Goal: Book appointment/travel/reservation

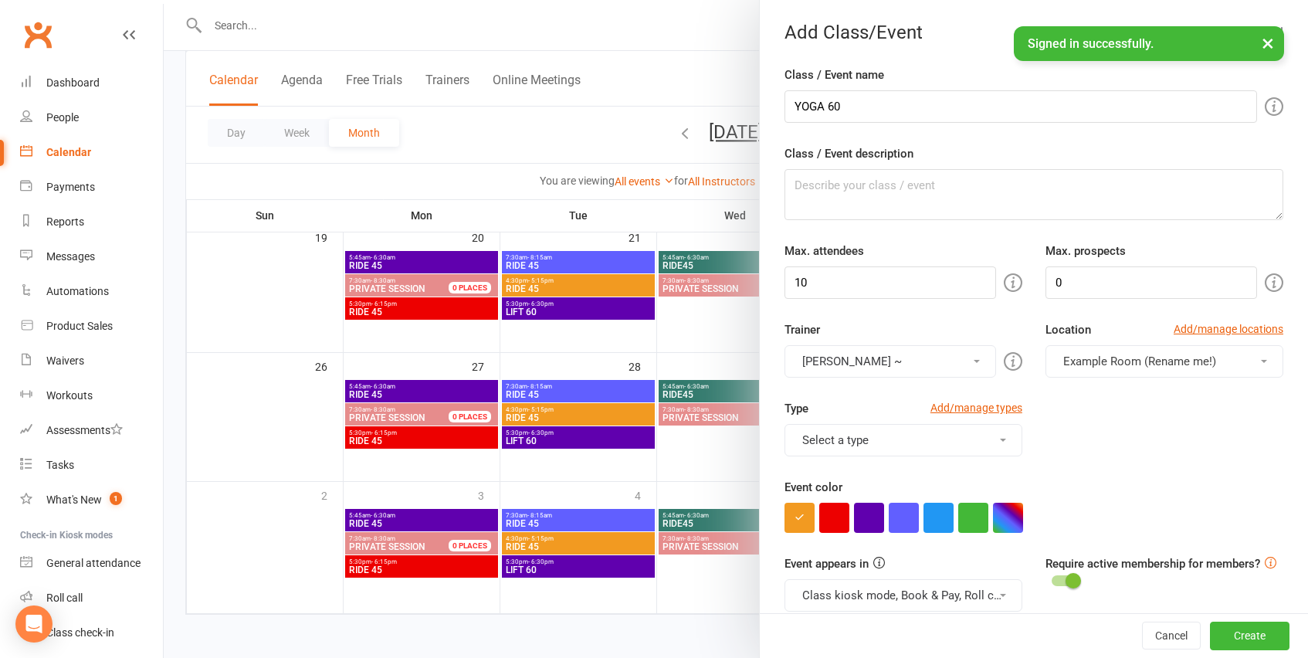
click at [1107, 432] on div "Type Add/manage types Select a type ~ Class personal RIDE for GOOD Training Ses…" at bounding box center [1034, 438] width 522 height 79
click at [661, 50] on div at bounding box center [736, 329] width 1144 height 658
click at [648, 71] on div at bounding box center [736, 329] width 1144 height 658
click at [1271, 40] on button "×" at bounding box center [1268, 42] width 28 height 33
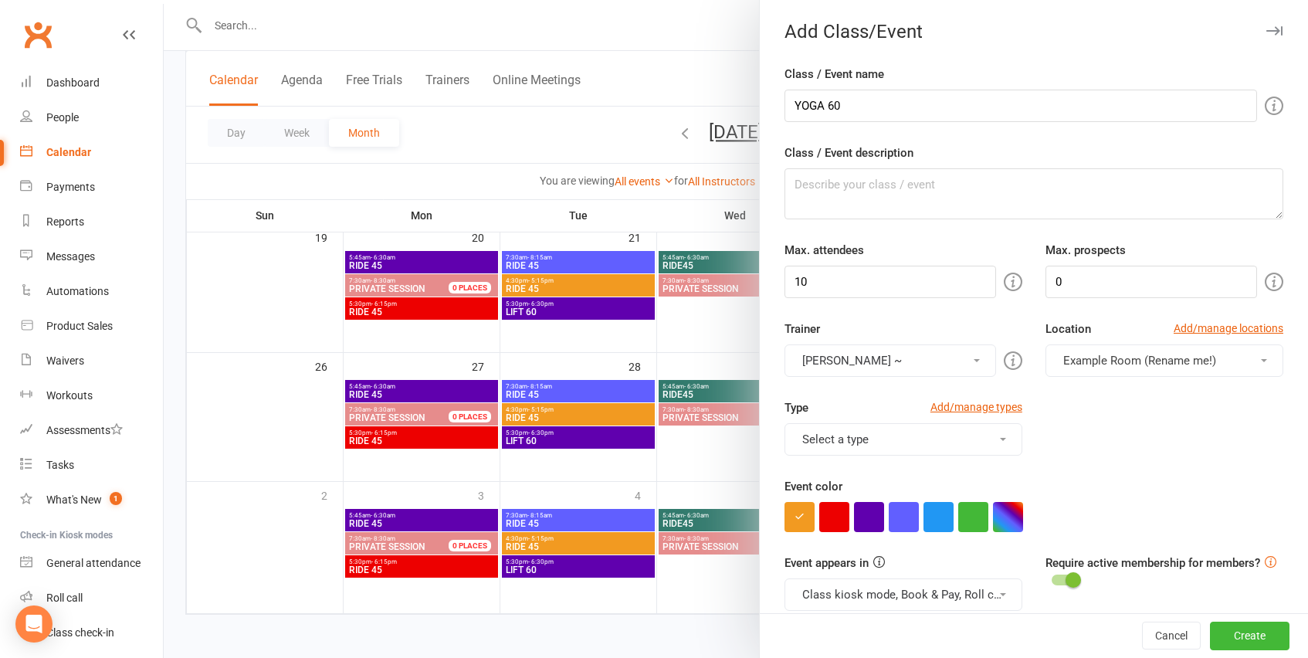
click at [1276, 24] on button "button" at bounding box center [1273, 31] width 19 height 19
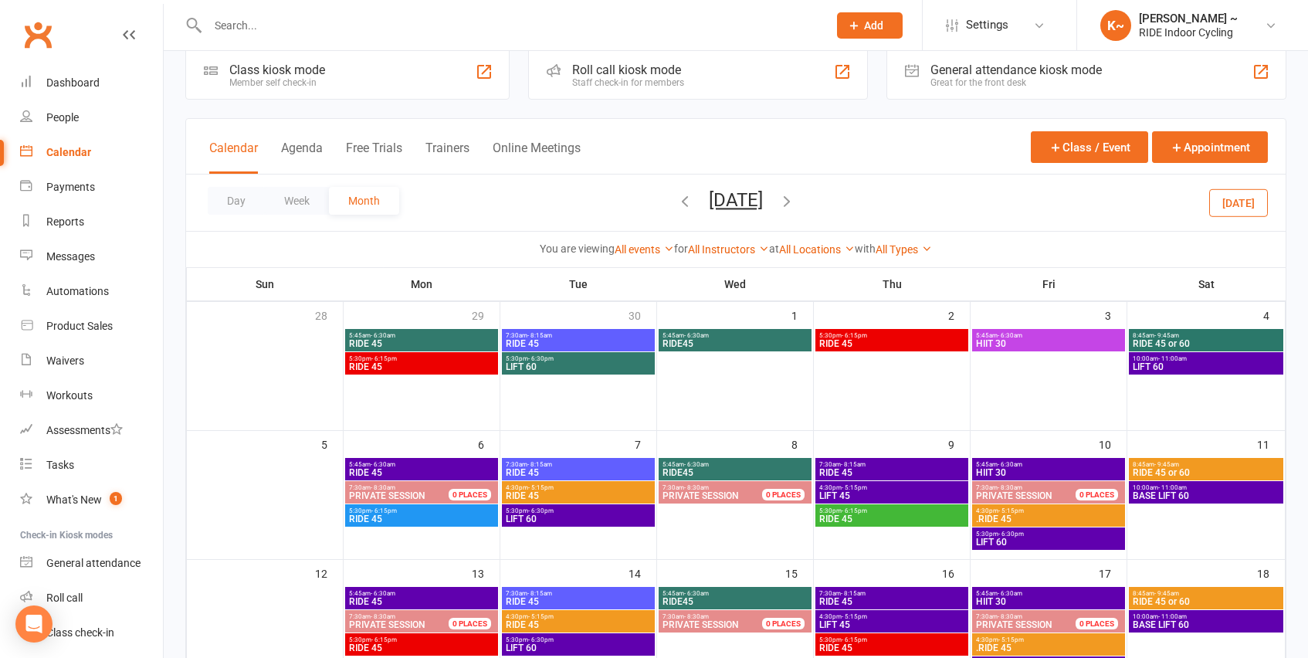
scroll to position [0, 0]
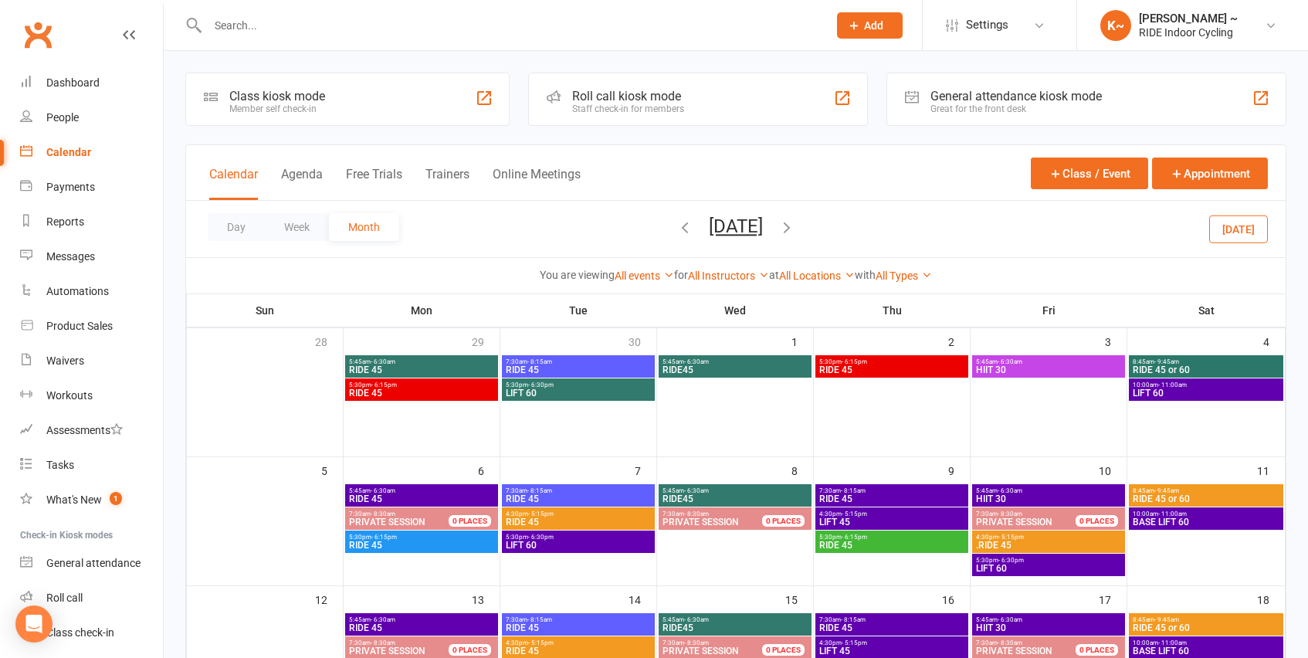
click at [676, 222] on icon "button" at bounding box center [684, 226] width 17 height 17
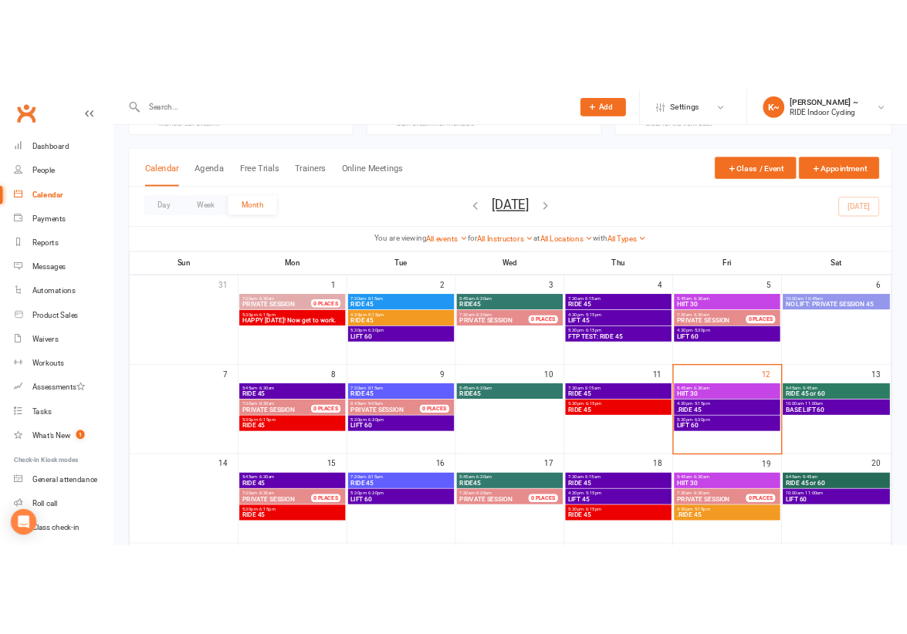
scroll to position [63, 0]
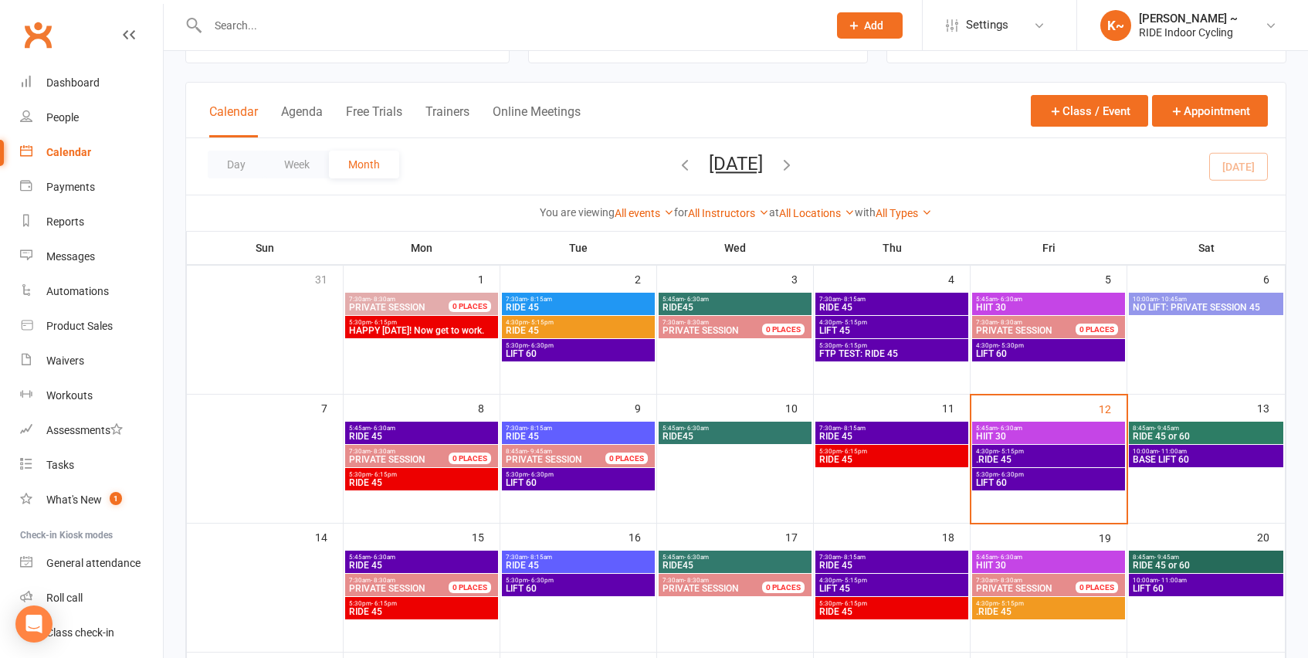
click at [1087, 426] on span "5:45am - 6:30am" at bounding box center [1048, 428] width 147 height 7
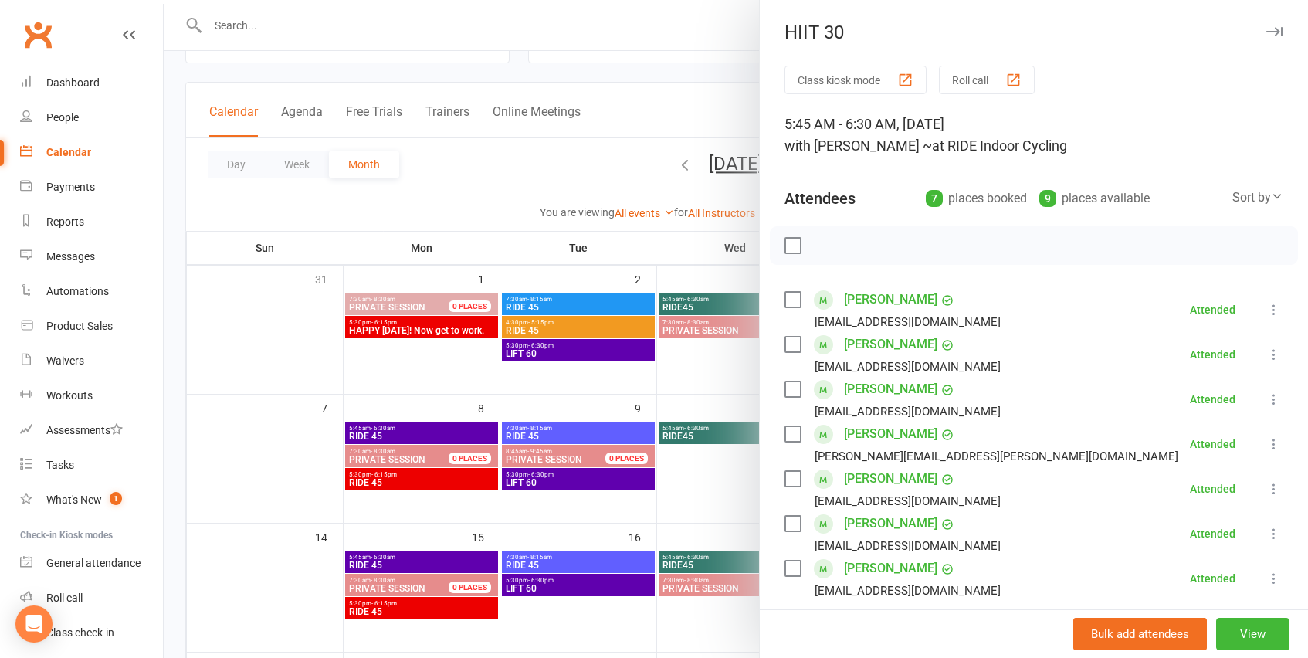
click at [1274, 28] on icon "button" at bounding box center [1274, 31] width 16 height 9
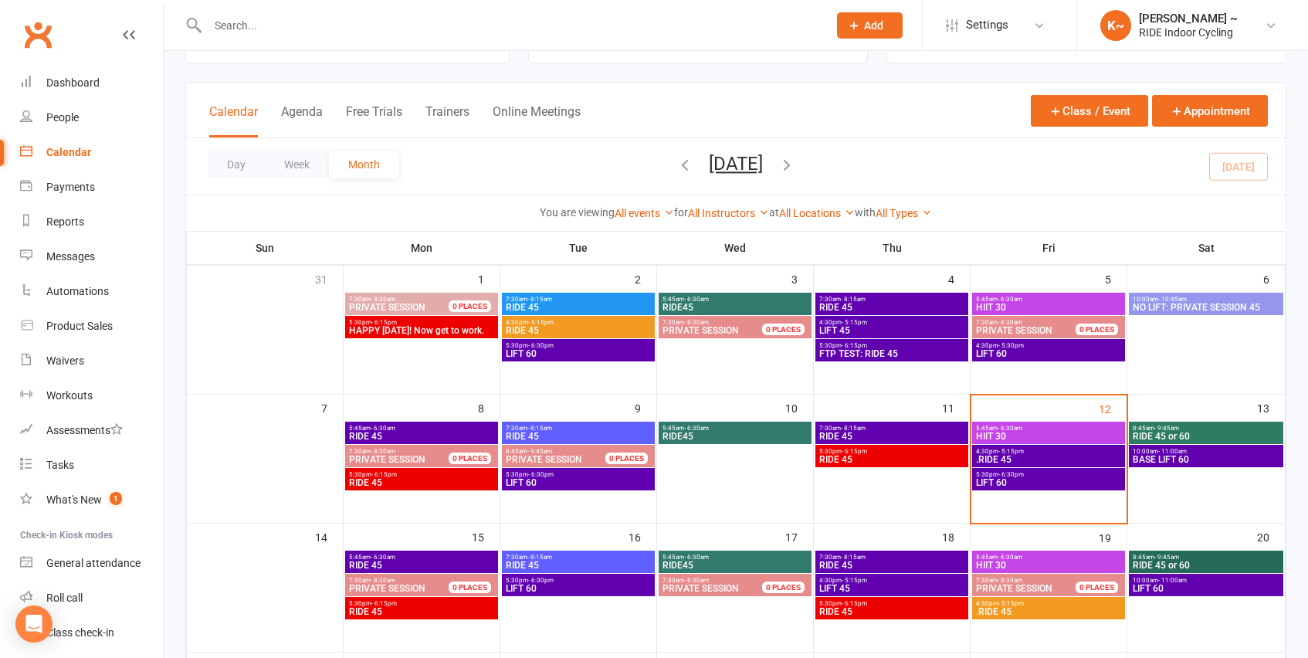
click at [1006, 452] on span "- 5:15pm" at bounding box center [1010, 451] width 25 height 7
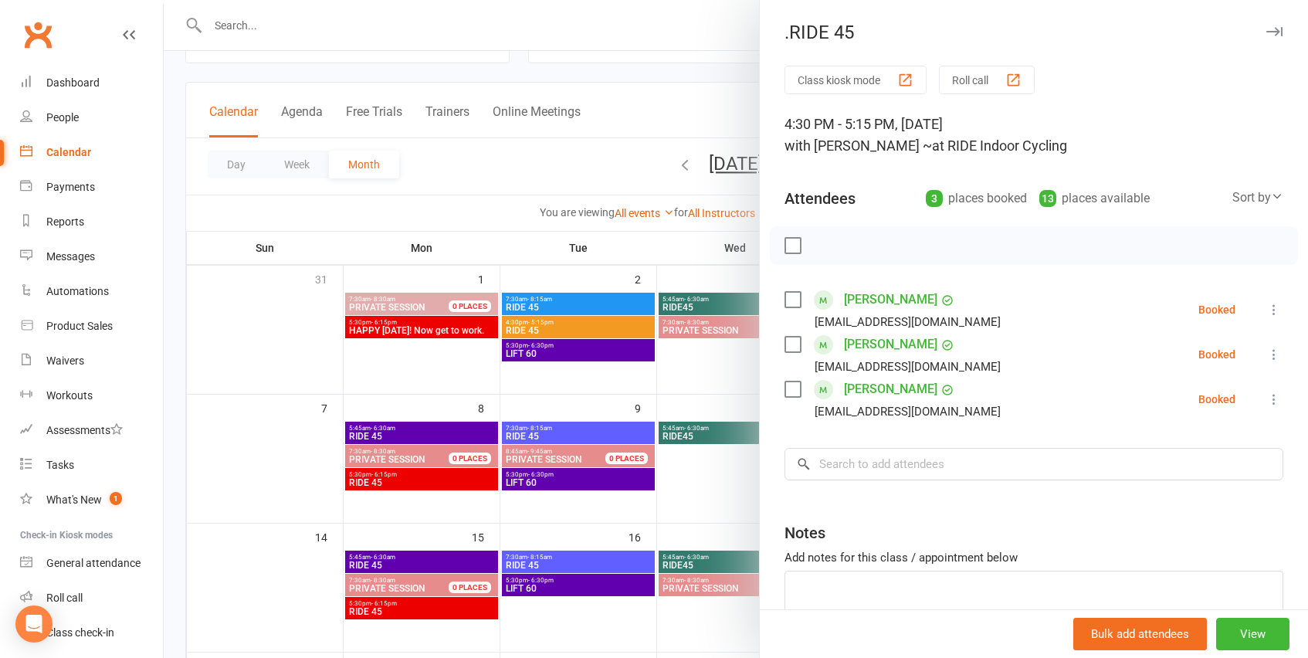
click at [692, 77] on div at bounding box center [736, 329] width 1144 height 658
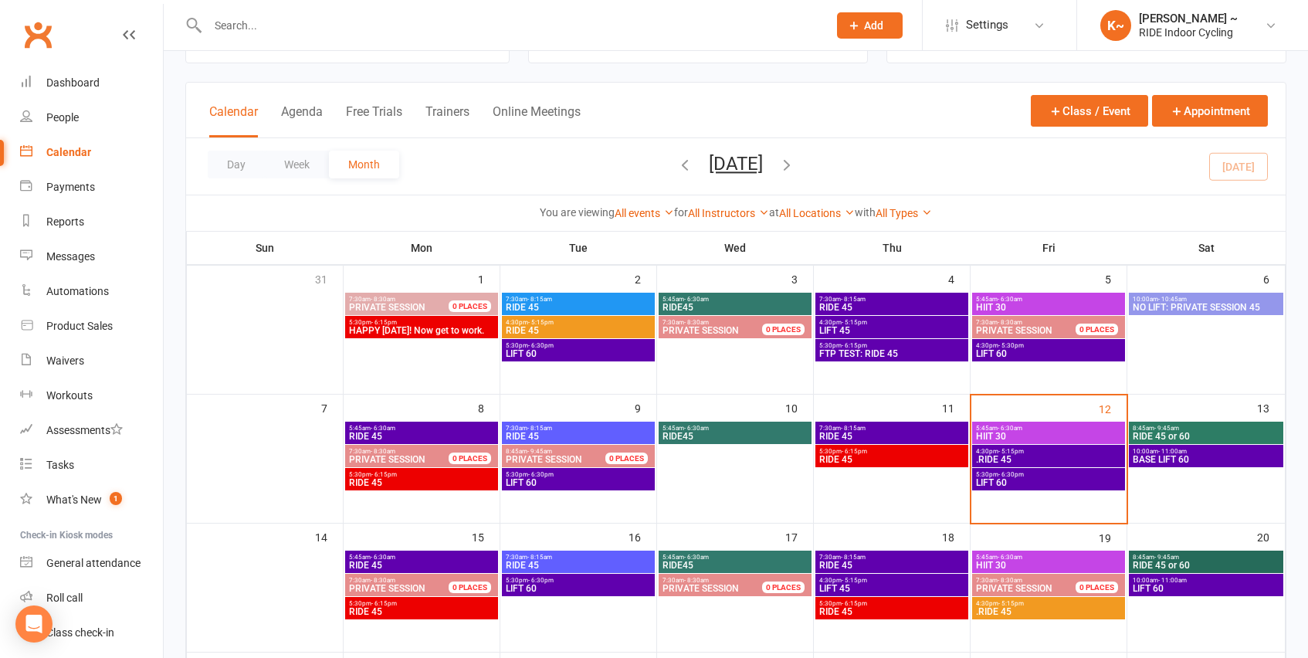
click at [1059, 472] on span "5:30pm - 6:30pm" at bounding box center [1048, 474] width 147 height 7
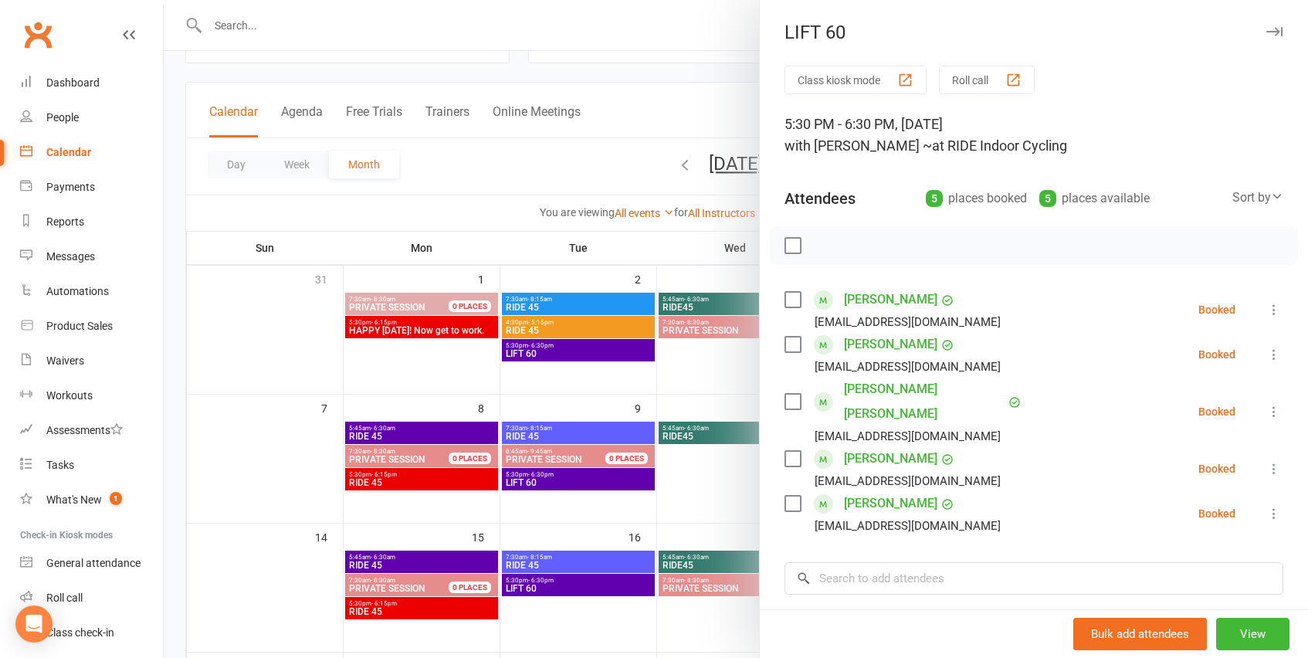
click at [659, 88] on div at bounding box center [736, 329] width 1144 height 658
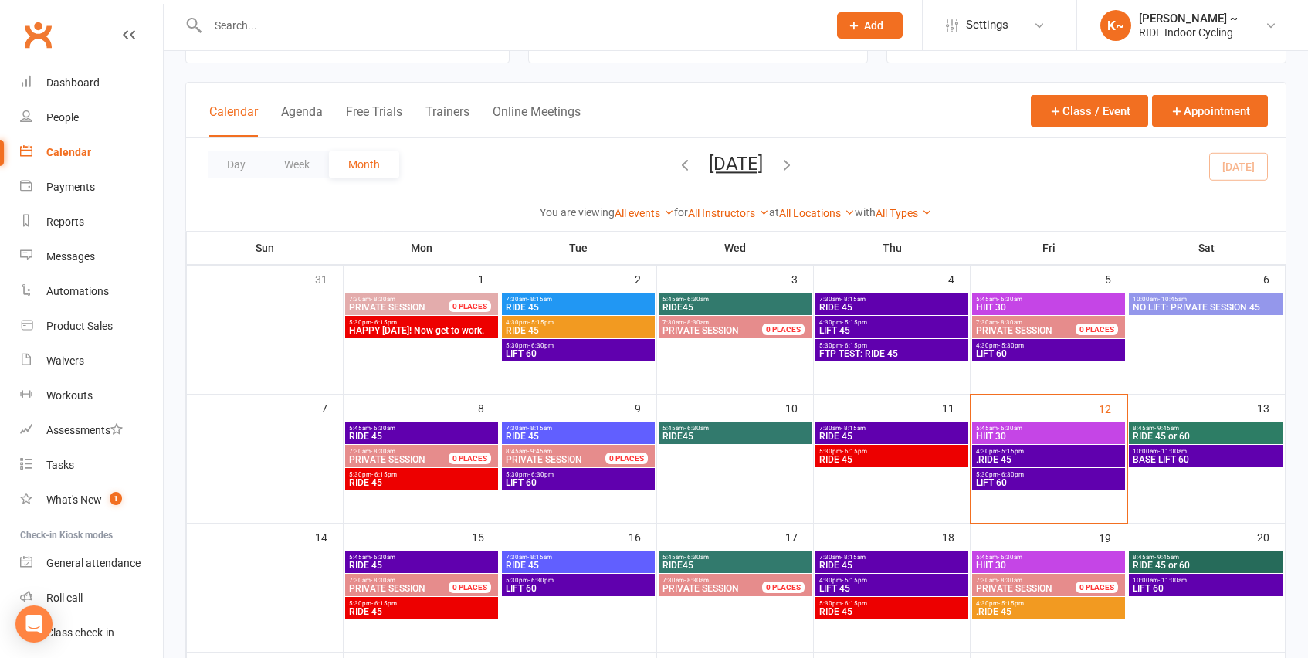
click at [991, 108] on div "Calendar Agenda Free Trials Trainers Online Meetings Class / Event Appointment" at bounding box center [735, 111] width 1099 height 56
click at [1055, 455] on span ".RIDE 45" at bounding box center [1048, 459] width 147 height 9
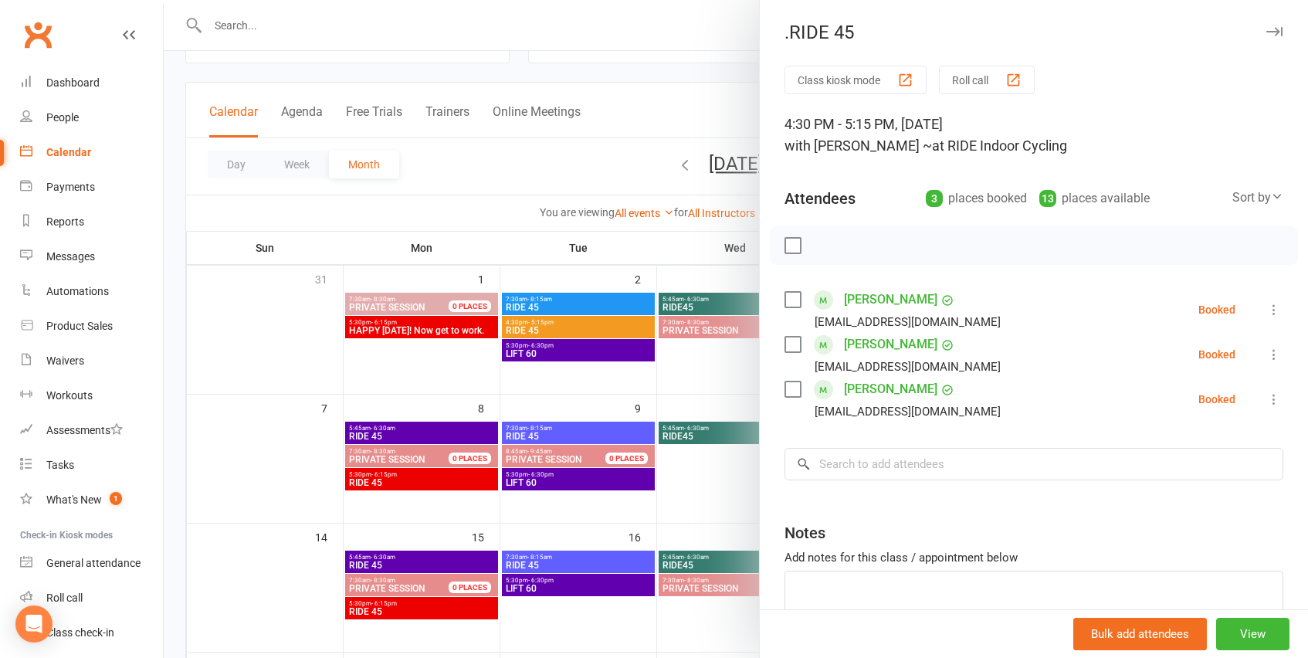
click at [635, 92] on div at bounding box center [736, 329] width 1144 height 658
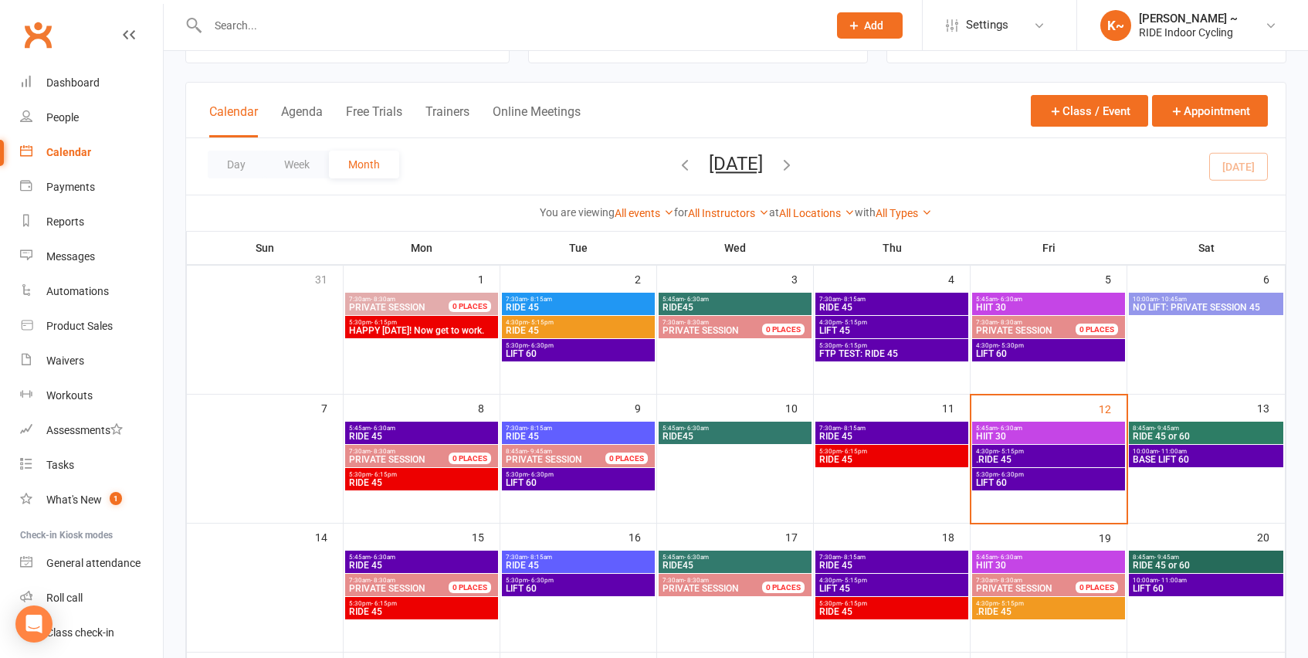
click at [1072, 475] on span "5:30pm - 6:30pm" at bounding box center [1048, 474] width 147 height 7
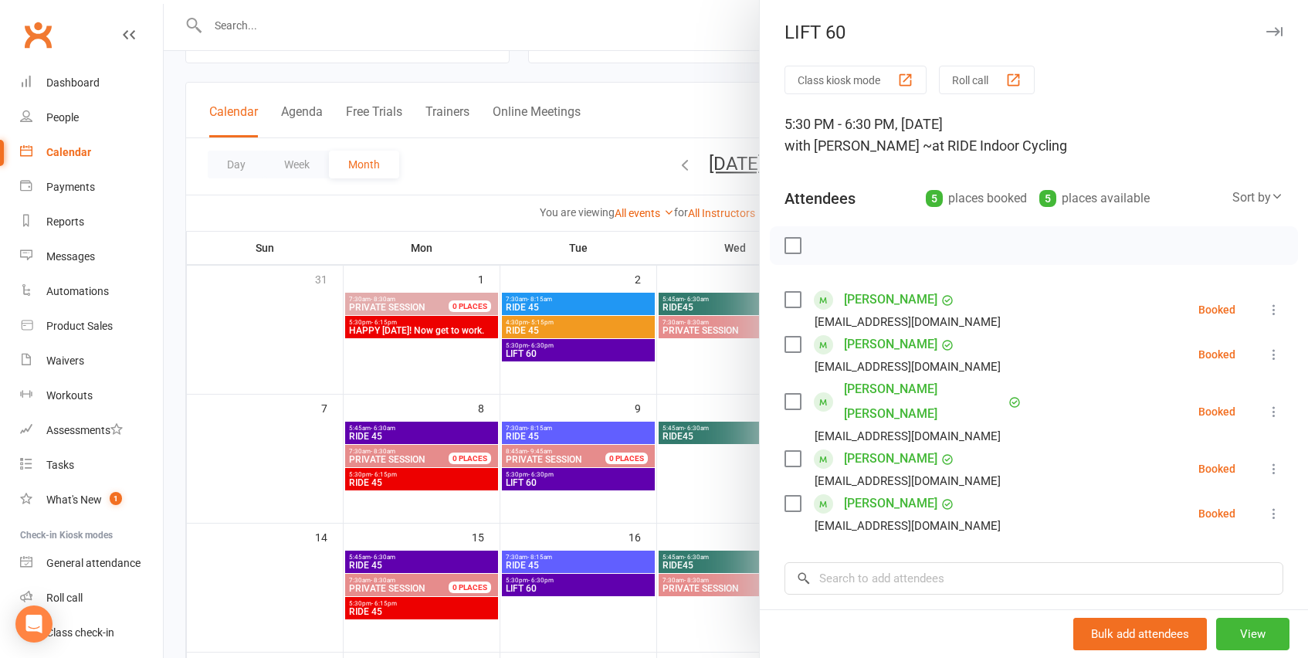
click at [678, 109] on div at bounding box center [736, 329] width 1144 height 658
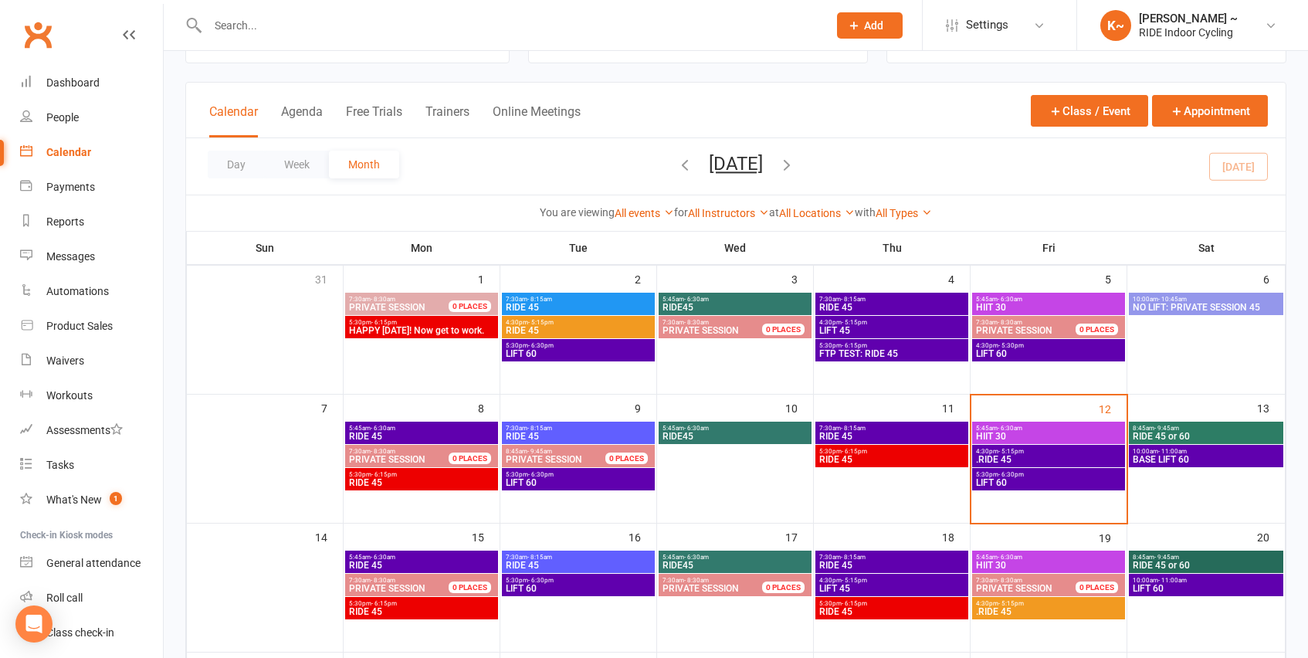
click at [1234, 422] on div "8:45am - 9:45am RIDE 45 or 60" at bounding box center [1205, 432] width 154 height 22
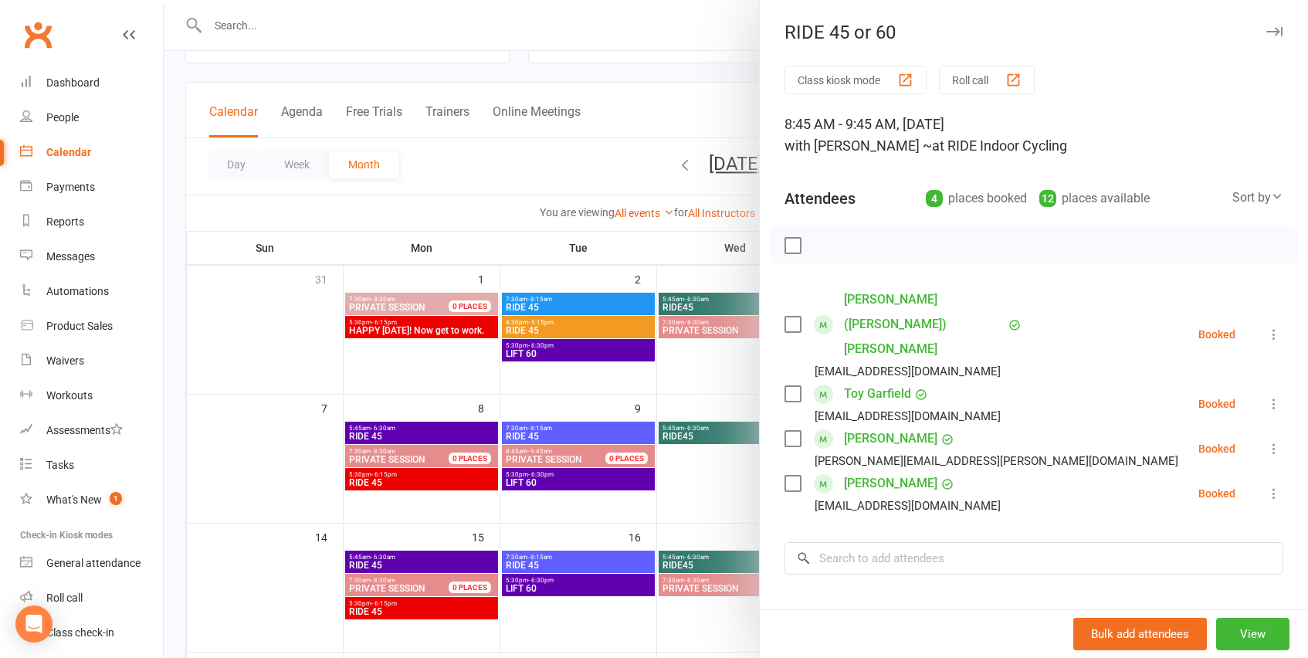
click at [651, 87] on div at bounding box center [736, 329] width 1144 height 658
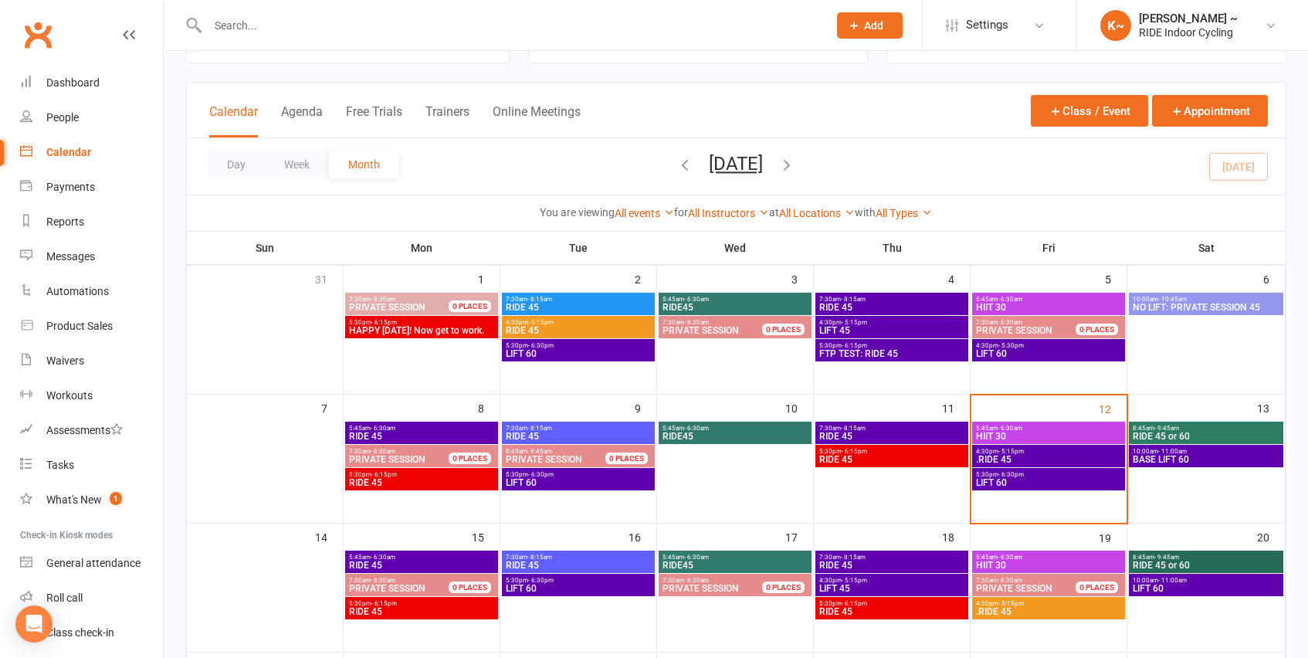
click at [1205, 463] on span "BASE LIFT 60" at bounding box center [1206, 459] width 148 height 9
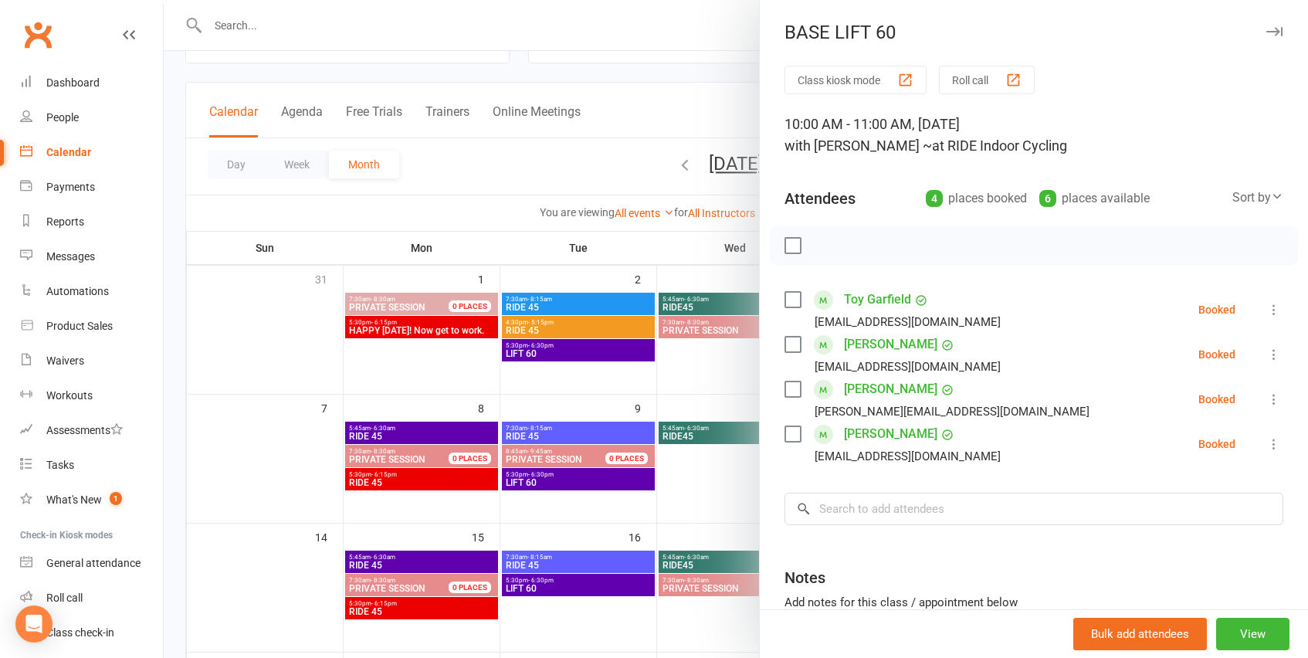
click at [654, 124] on div at bounding box center [736, 329] width 1144 height 658
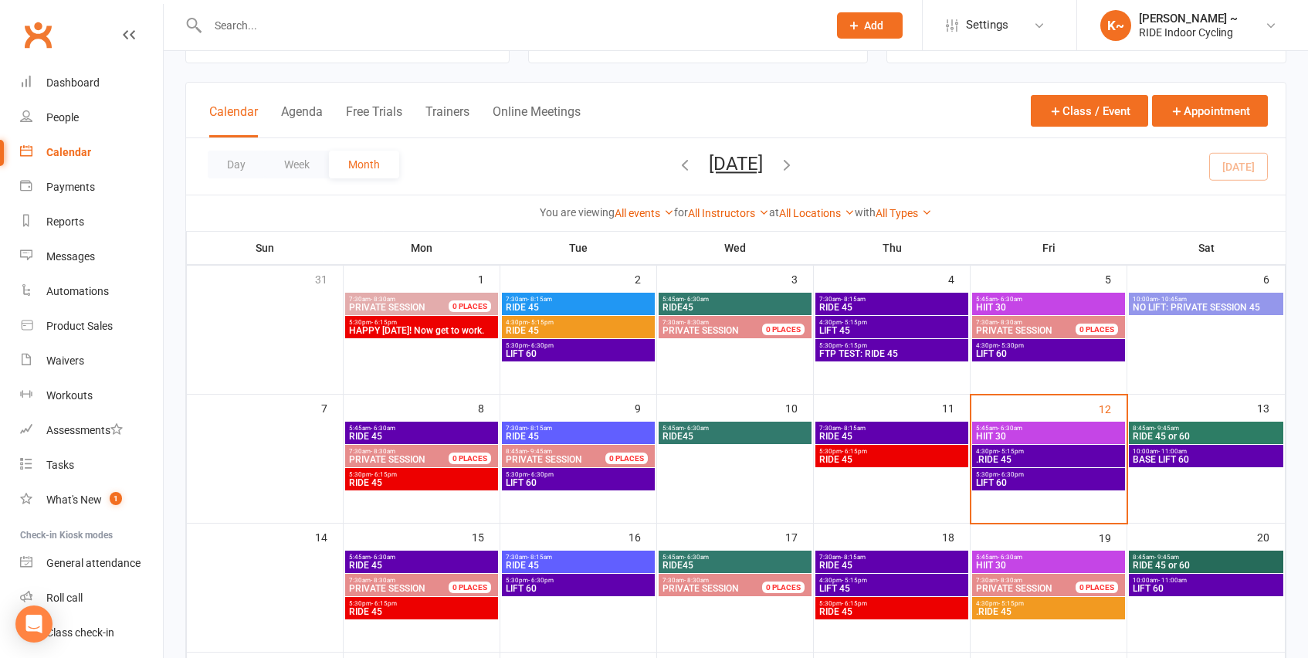
click at [1035, 455] on span ".RIDE 45" at bounding box center [1048, 459] width 147 height 9
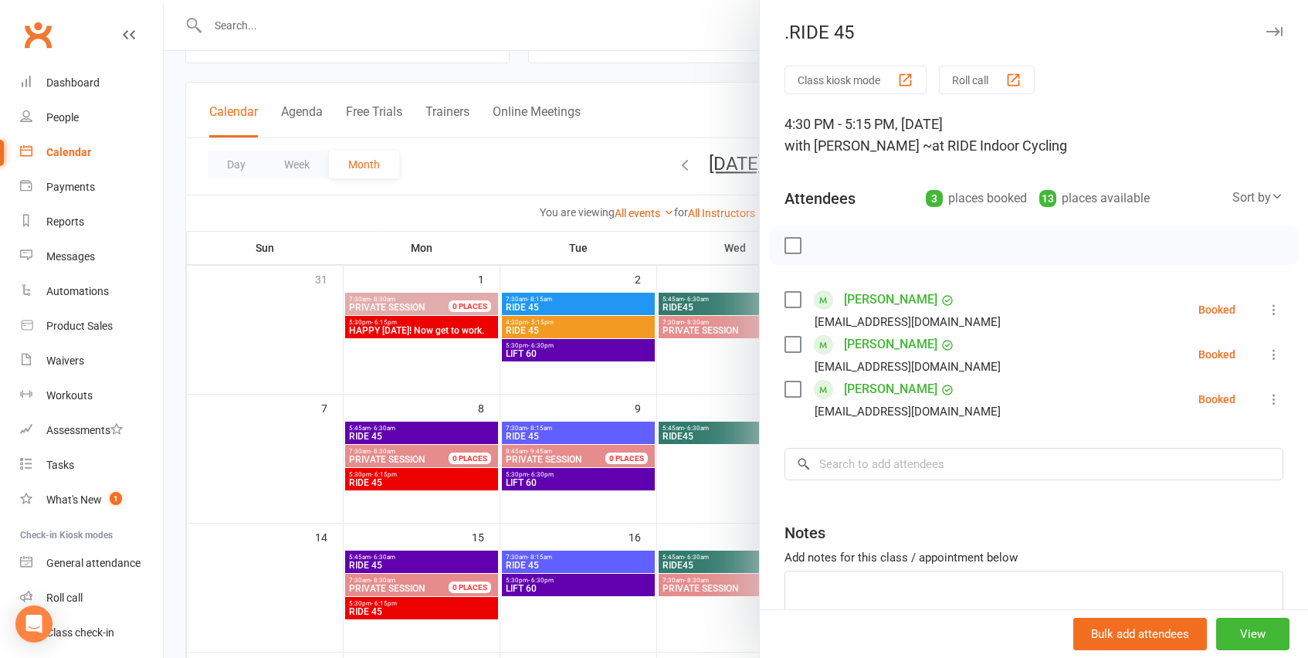
click at [686, 105] on div at bounding box center [736, 329] width 1144 height 658
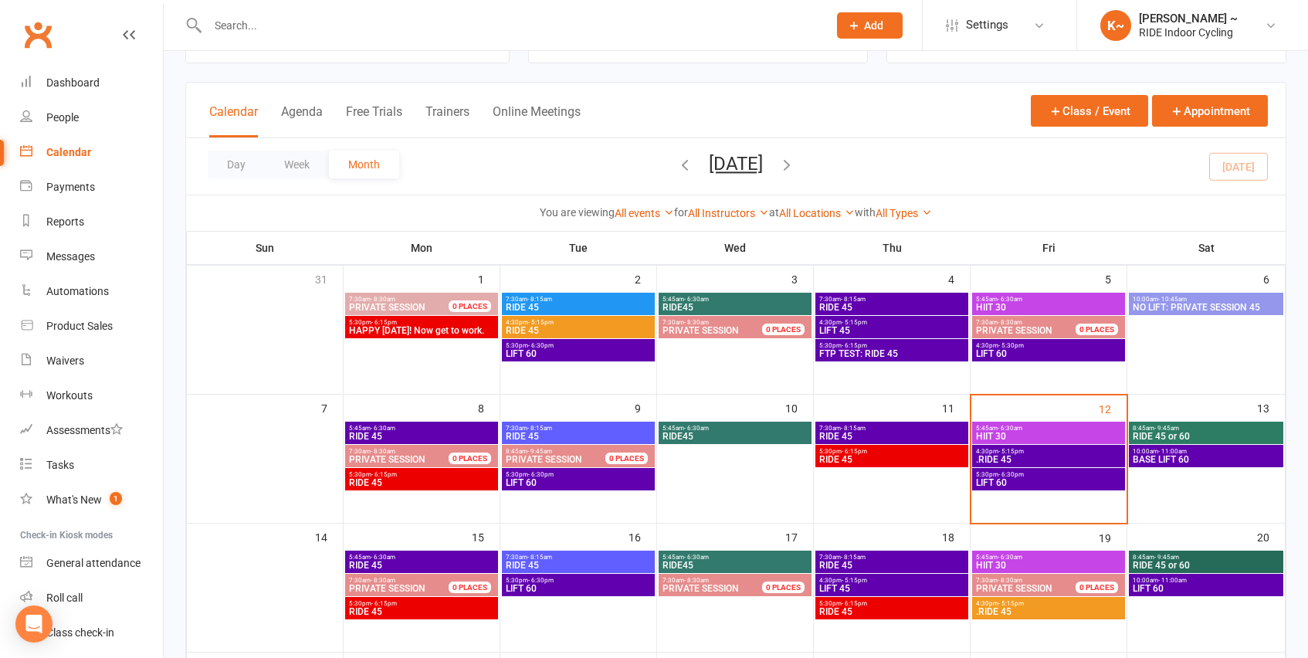
click at [1020, 471] on span "- 6:30pm" at bounding box center [1010, 474] width 25 height 7
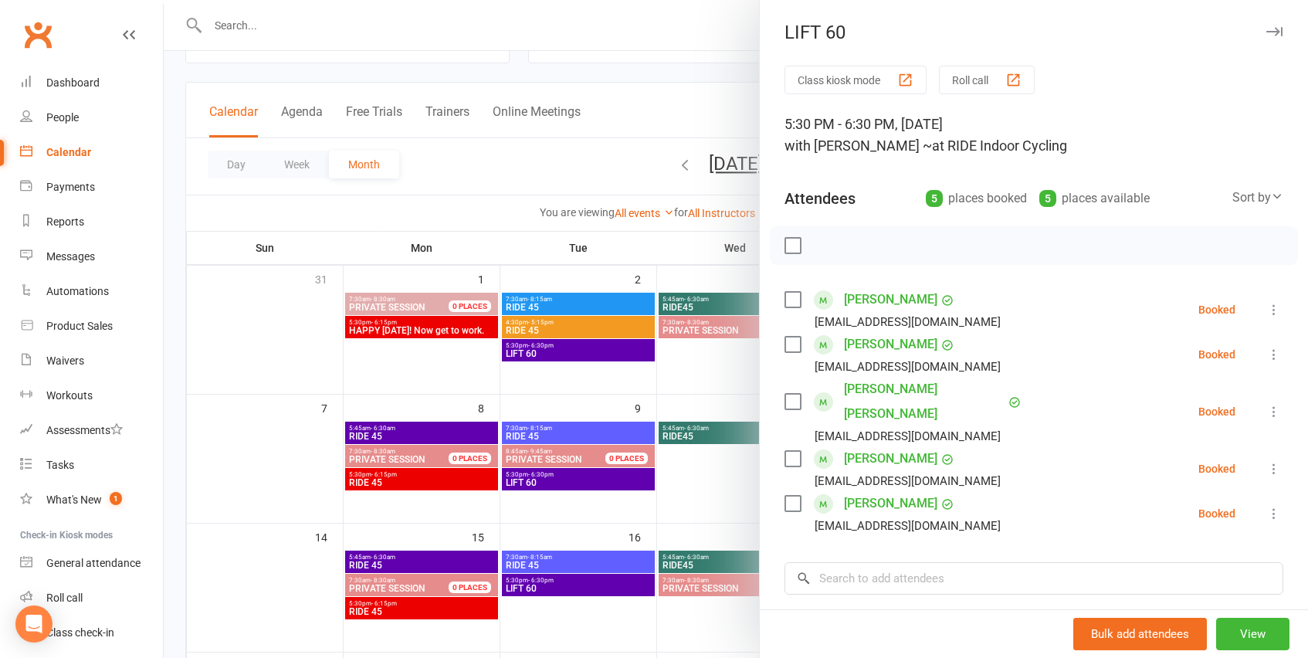
click at [718, 120] on div at bounding box center [736, 329] width 1144 height 658
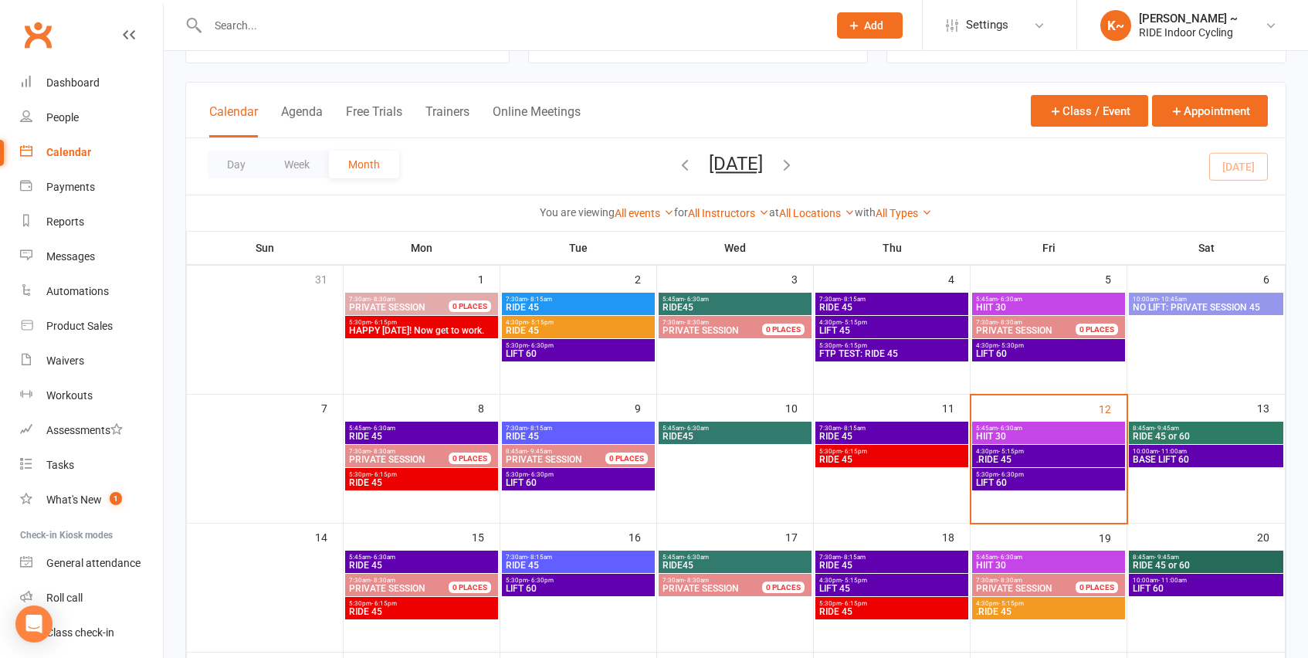
click at [1222, 435] on span "RIDE 45 or 60" at bounding box center [1206, 435] width 148 height 9
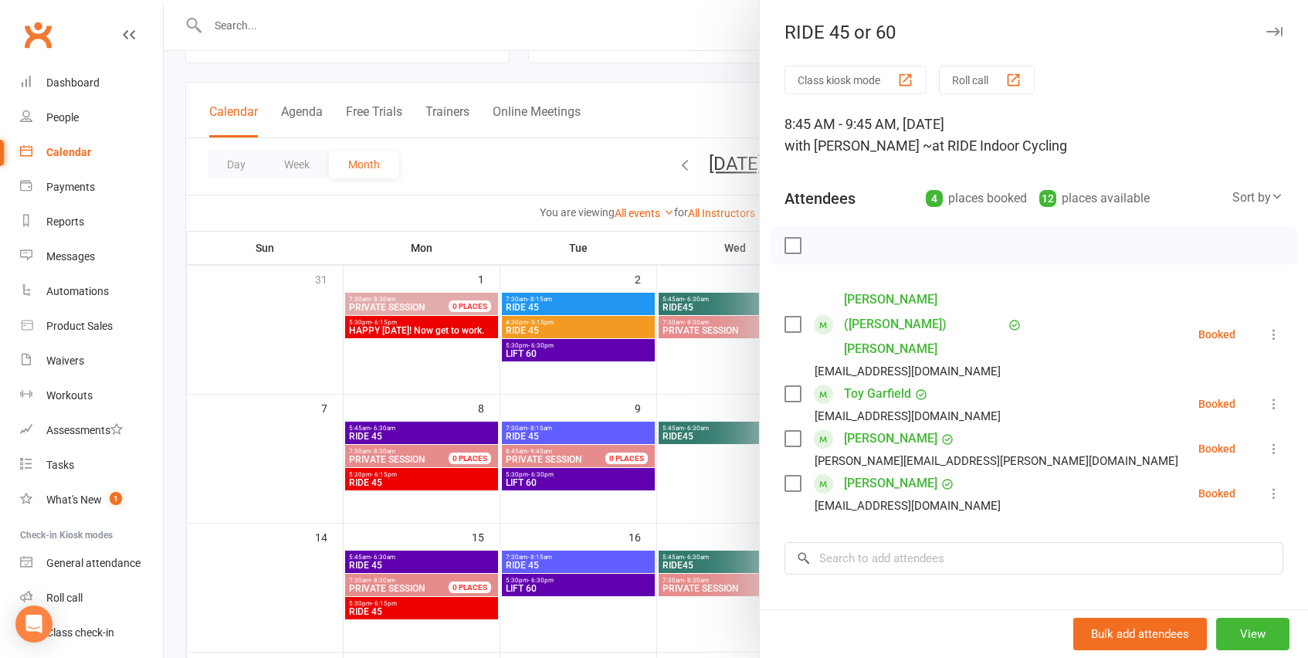
click at [686, 126] on div at bounding box center [736, 329] width 1144 height 658
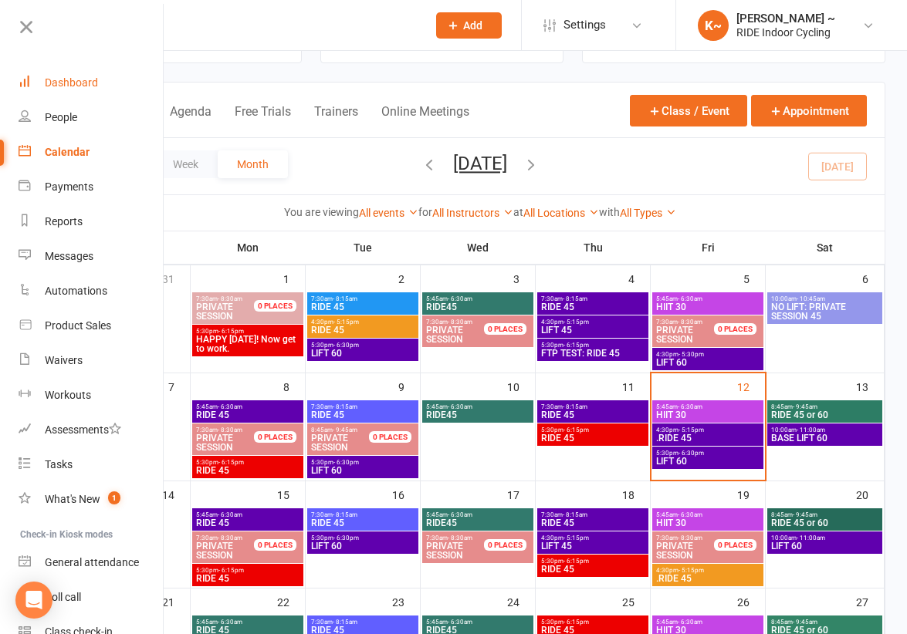
click at [62, 74] on link "Dashboard" at bounding box center [92, 83] width 146 height 35
